Goal: Task Accomplishment & Management: Use online tool/utility

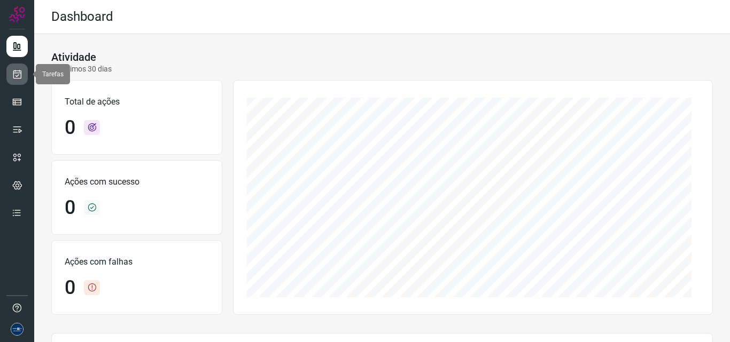
click at [22, 75] on link at bounding box center [16, 74] width 21 height 21
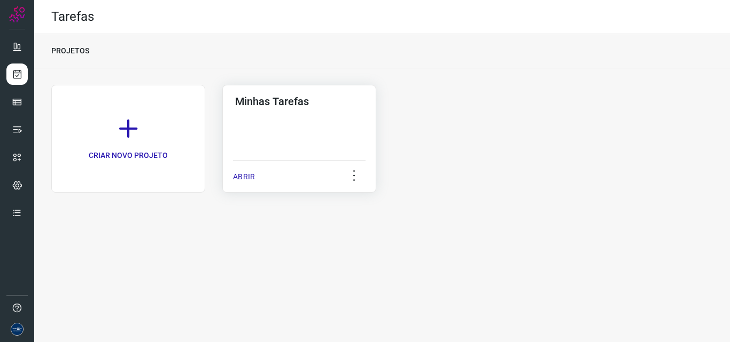
click at [255, 179] on div "ABRIR" at bounding box center [299, 173] width 132 height 27
click at [257, 177] on div "ABRIR" at bounding box center [299, 173] width 132 height 27
click at [247, 178] on p "ABRIR" at bounding box center [244, 176] width 22 height 11
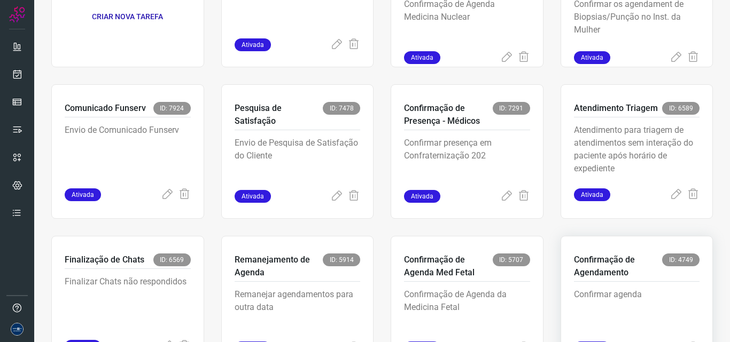
scroll to position [207, 0]
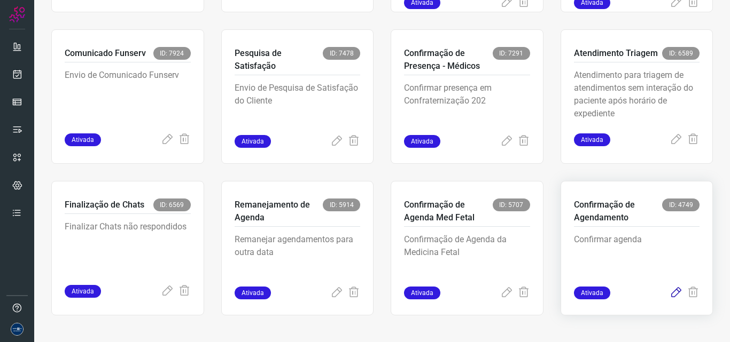
click at [670, 293] on icon at bounding box center [675, 293] width 13 height 13
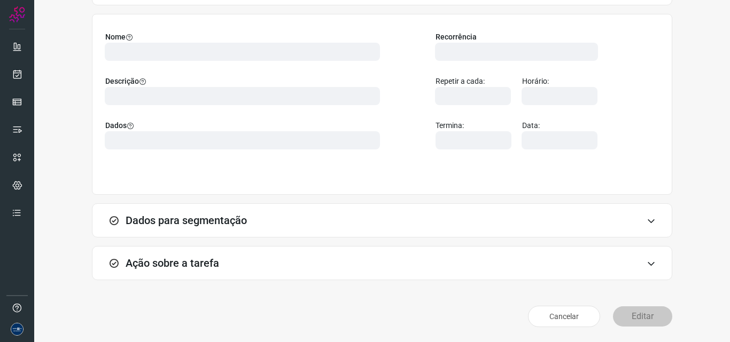
scroll to position [75, 0]
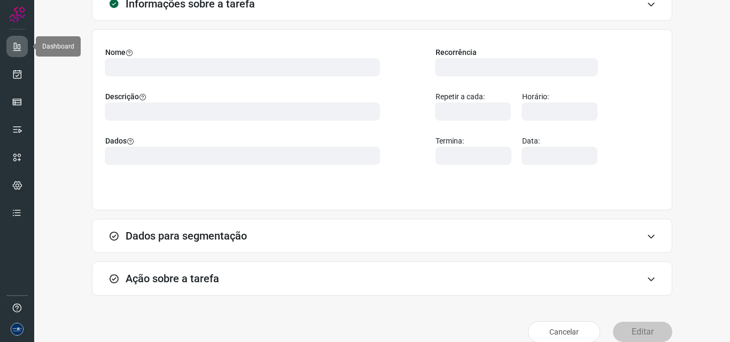
click at [12, 47] on icon at bounding box center [17, 46] width 11 height 11
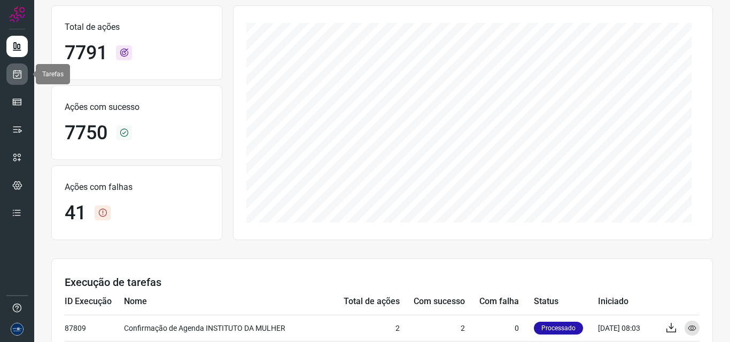
click at [17, 72] on icon at bounding box center [17, 74] width 11 height 11
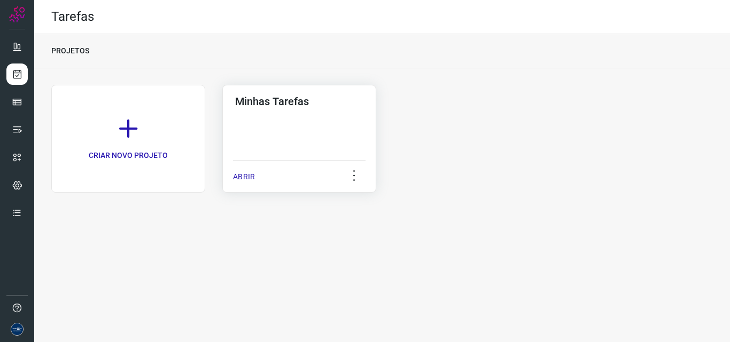
click at [246, 181] on p "ABRIR" at bounding box center [244, 176] width 22 height 11
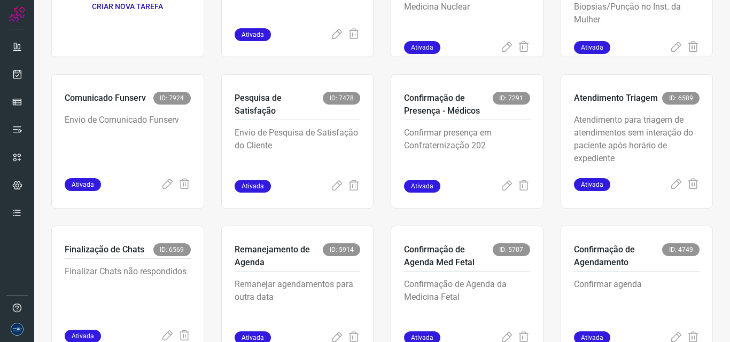
scroll to position [207, 0]
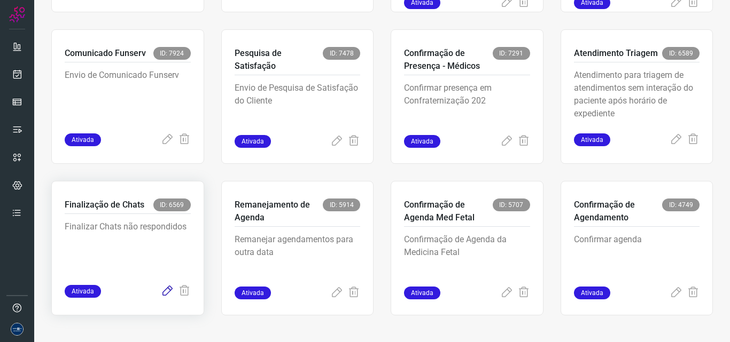
click at [161, 293] on icon at bounding box center [167, 291] width 13 height 13
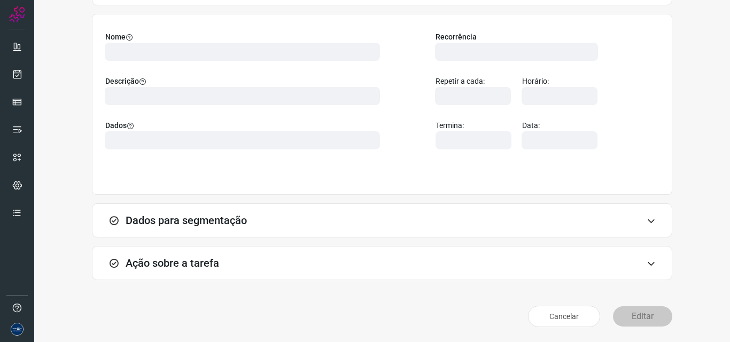
scroll to position [75, 0]
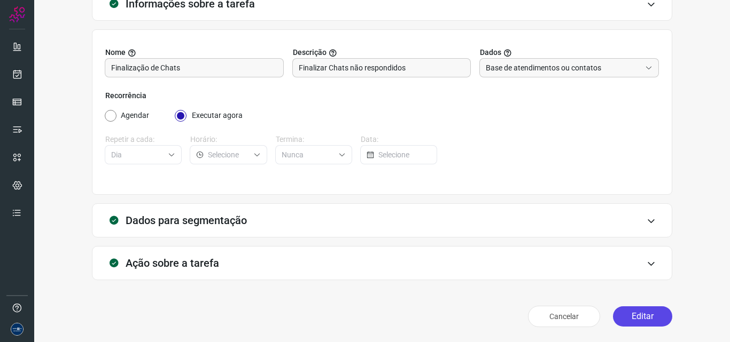
click at [632, 319] on button "Editar" at bounding box center [642, 317] width 59 height 20
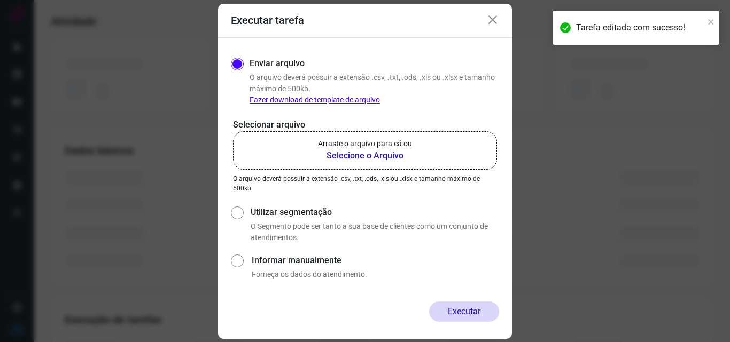
click at [303, 209] on label "Utilizar segmentação" at bounding box center [375, 212] width 248 height 13
click at [242, 209] on input "Utilizar segmentação" at bounding box center [236, 224] width 11 height 40
radio input "true"
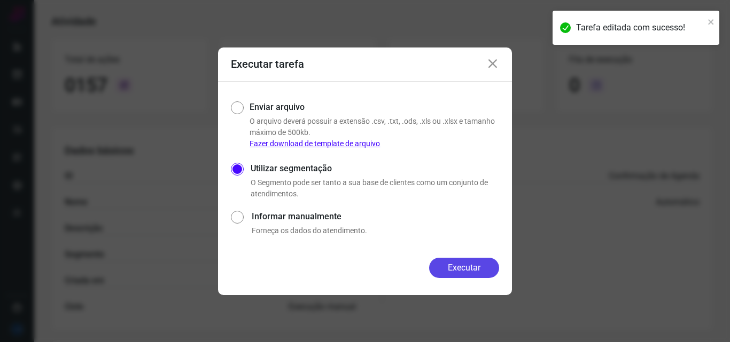
click at [473, 275] on button "Executar" at bounding box center [464, 268] width 70 height 20
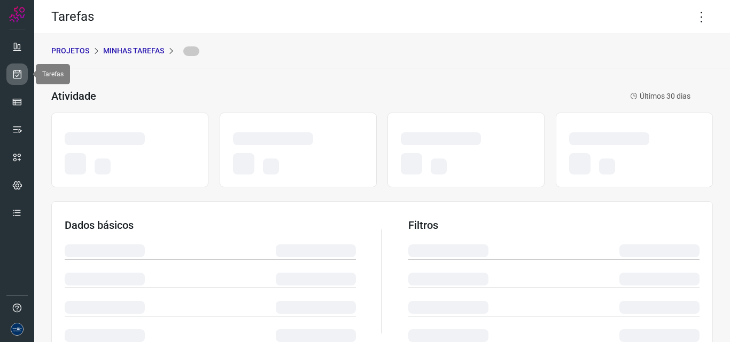
click at [23, 76] on link at bounding box center [16, 74] width 21 height 21
